Goal: Navigation & Orientation: Find specific page/section

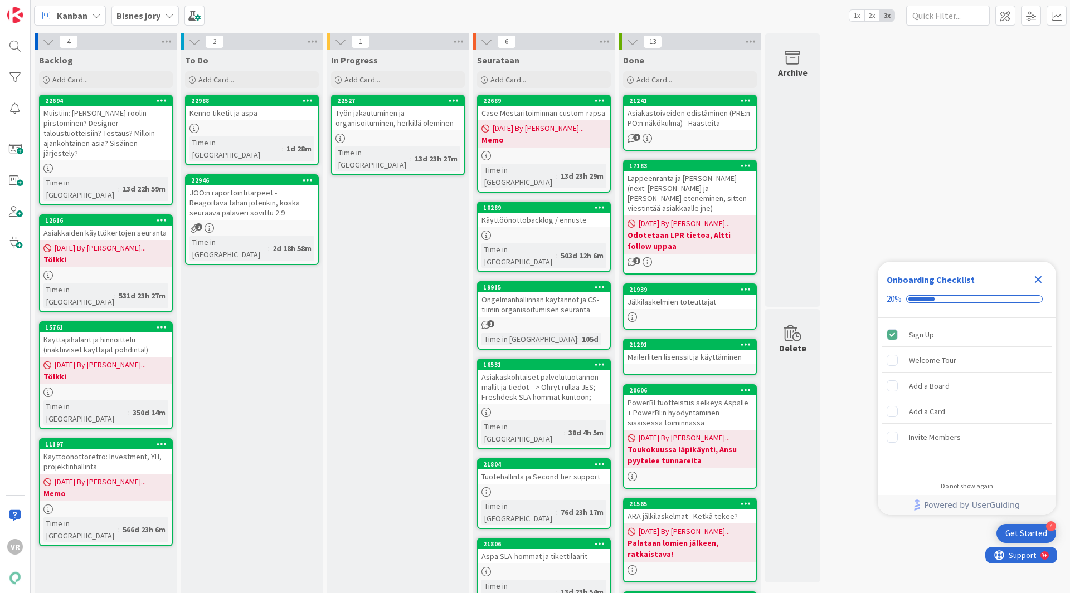
click at [1040, 279] on icon "Close Checklist" at bounding box center [1038, 279] width 7 height 7
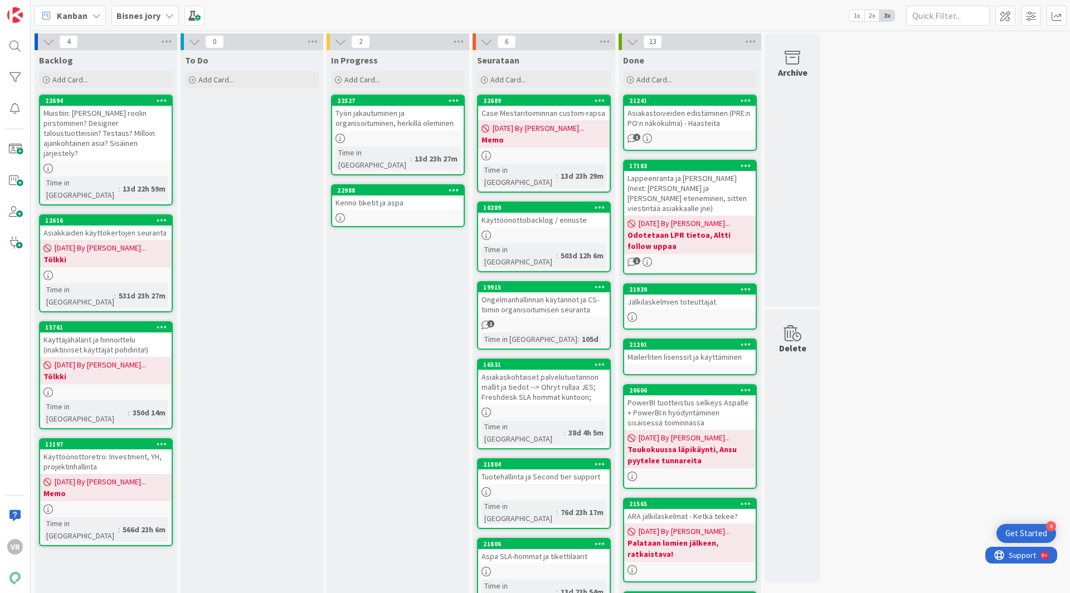
click at [530, 151] on div at bounding box center [543, 155] width 131 height 9
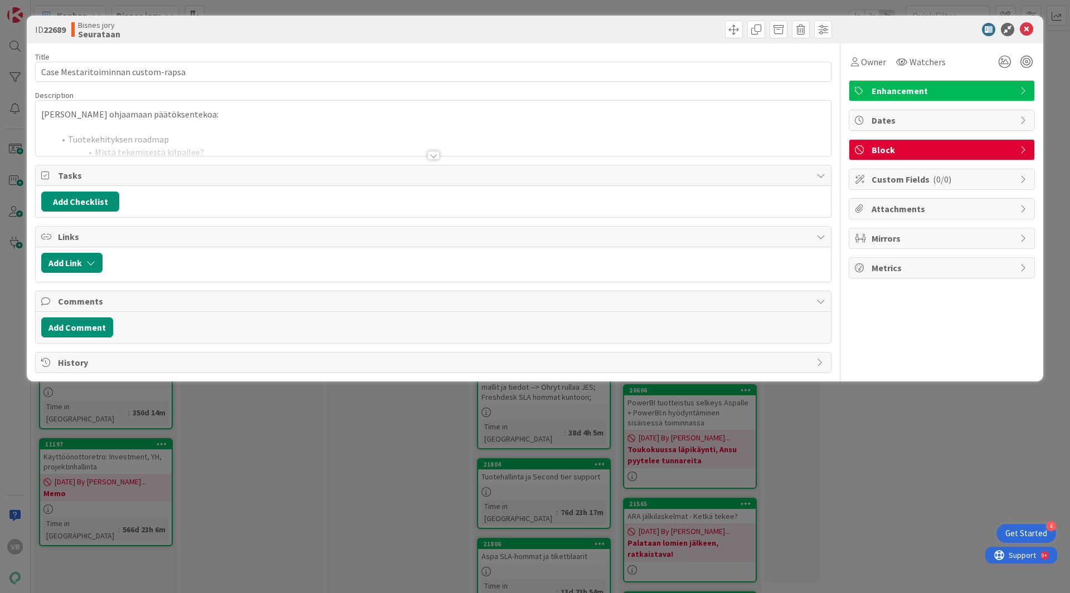
click at [427, 150] on div at bounding box center [433, 142] width 795 height 28
